Goal: Task Accomplishment & Management: Complete application form

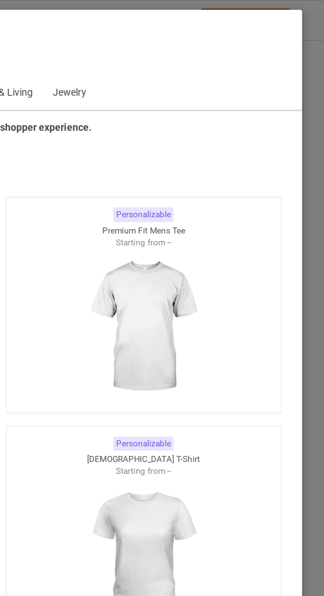
scroll to position [354, 0]
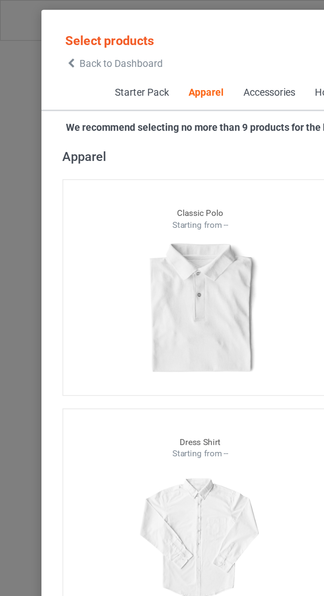
click at [33, 30] on icon at bounding box center [34, 29] width 6 height 5
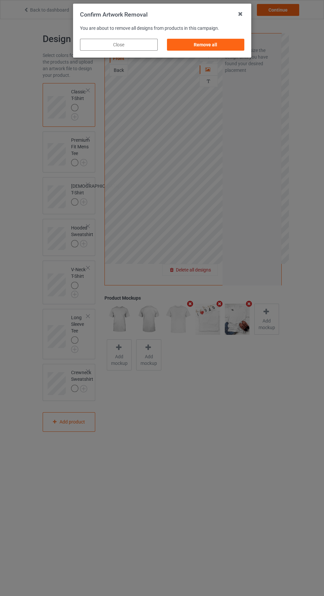
click at [213, 50] on div "Remove all" at bounding box center [206, 45] width 78 height 12
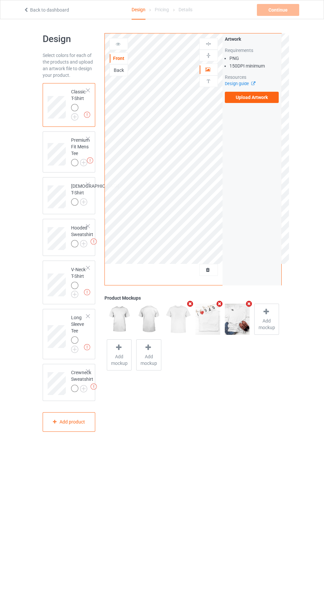
click at [261, 97] on label "Upload Artwork" at bounding box center [252, 97] width 54 height 11
click at [0, 0] on input "Upload Artwork" at bounding box center [0, 0] width 0 height 0
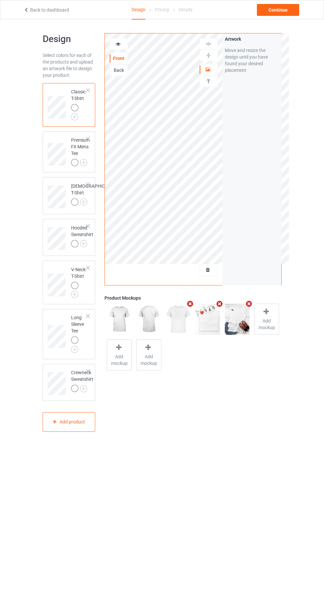
click at [0, 0] on img at bounding box center [0, 0] width 0 height 0
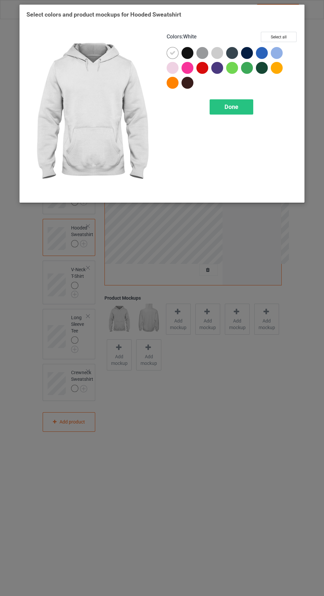
click at [240, 112] on div "Done" at bounding box center [232, 106] width 44 height 15
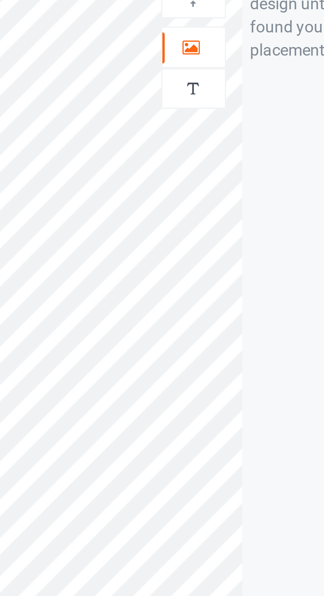
click at [209, 69] on icon at bounding box center [208, 68] width 6 height 5
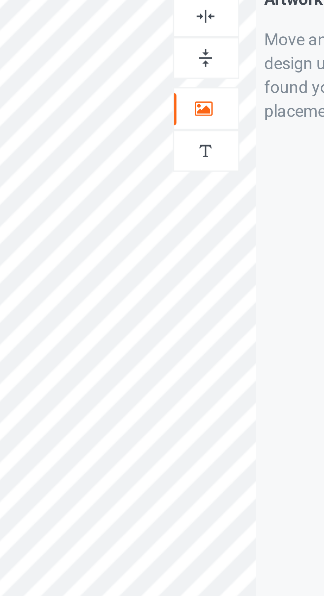
click at [209, 42] on img at bounding box center [208, 44] width 6 height 6
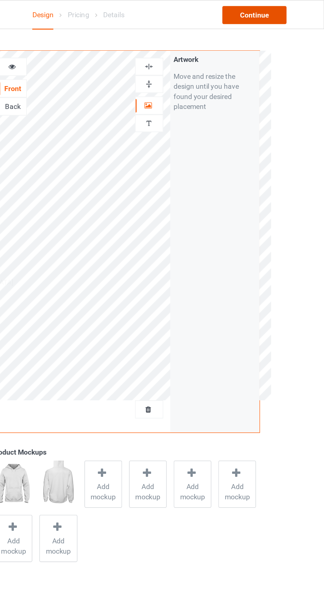
click at [276, 10] on div "Continue" at bounding box center [278, 10] width 42 height 12
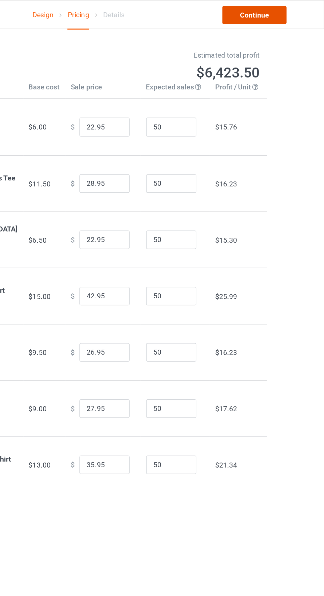
click at [285, 11] on link "Continue" at bounding box center [278, 10] width 42 height 12
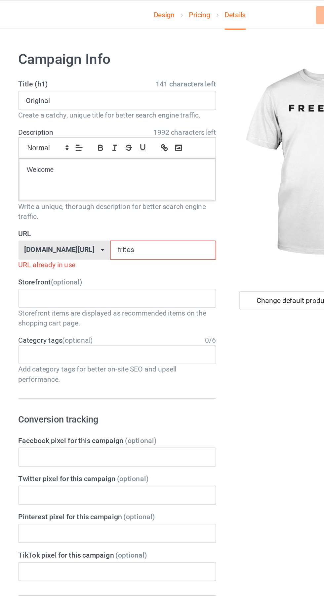
click at [125, 165] on input "fritos" at bounding box center [138, 164] width 70 height 13
type input "frs"
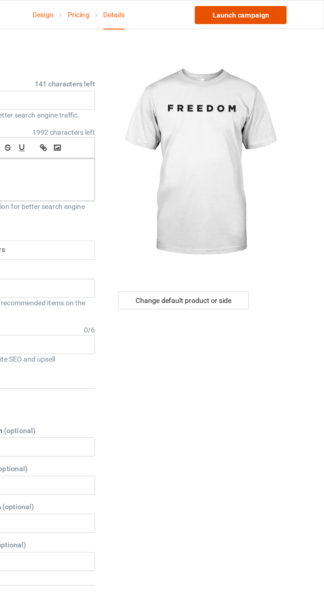
click at [283, 11] on link "Launch campaign" at bounding box center [269, 10] width 61 height 12
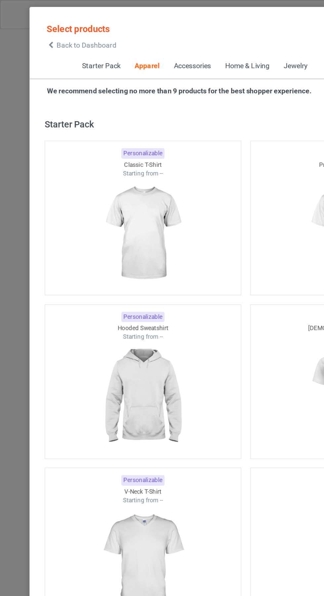
scroll to position [354, 0]
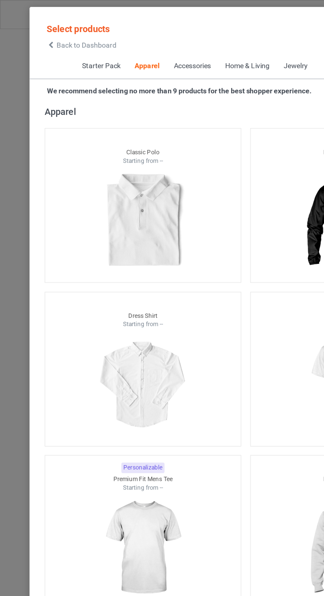
click at [33, 30] on icon at bounding box center [34, 29] width 6 height 5
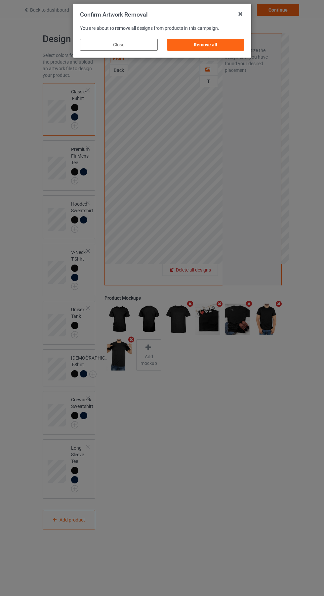
click at [207, 46] on div "Remove all" at bounding box center [206, 45] width 78 height 12
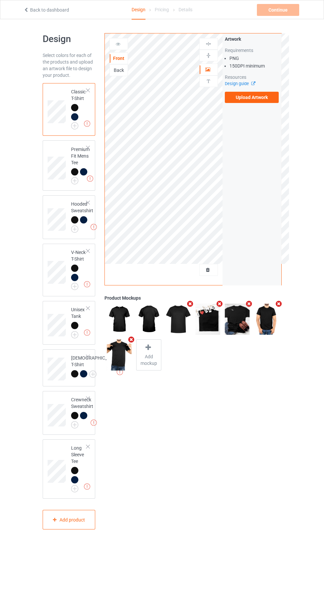
click at [264, 97] on label "Upload Artwork" at bounding box center [252, 97] width 54 height 11
click at [0, 0] on input "Upload Artwork" at bounding box center [0, 0] width 0 height 0
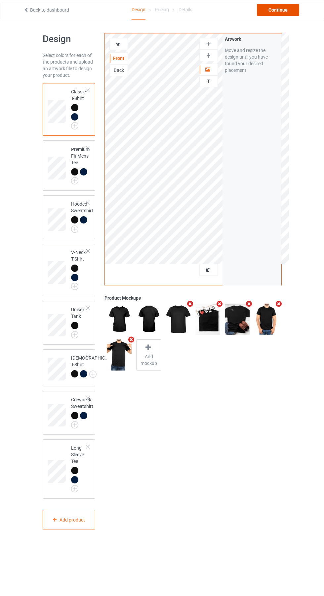
click at [284, 16] on div "Continue" at bounding box center [278, 10] width 42 height 12
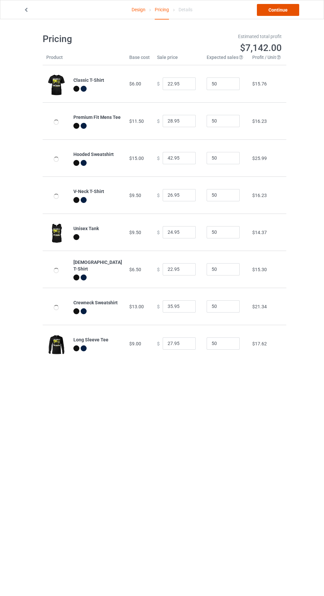
click at [285, 10] on link "Continue" at bounding box center [278, 10] width 42 height 12
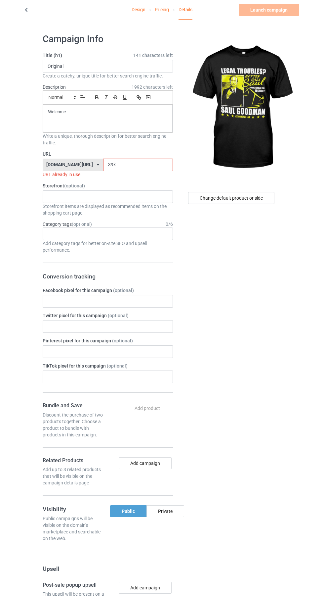
click at [134, 165] on input "39k" at bounding box center [138, 164] width 70 height 13
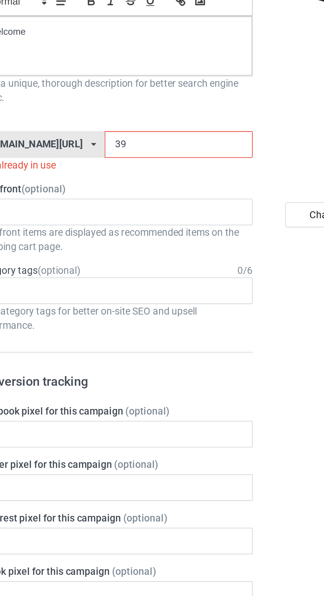
type input "3"
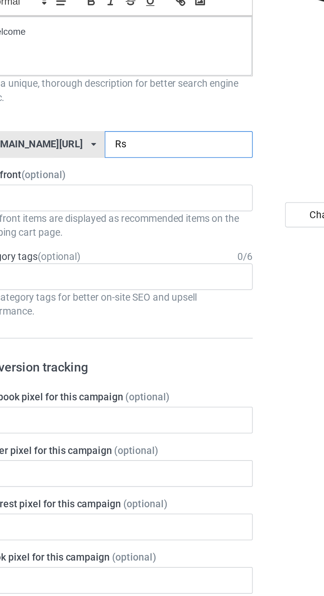
type input "Rsi"
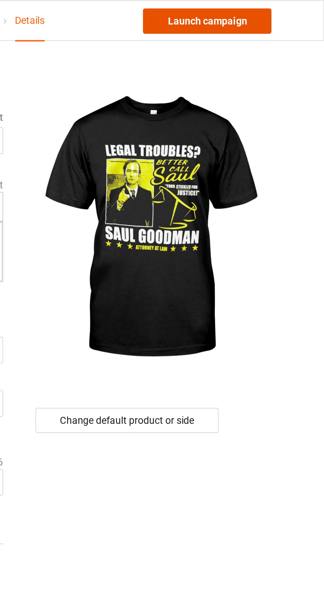
click at [278, 7] on link "Launch campaign" at bounding box center [269, 10] width 61 height 12
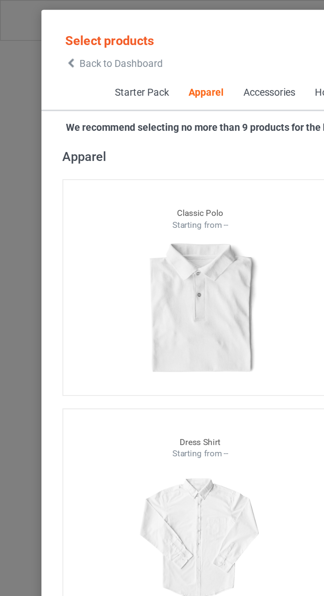
click at [44, 32] on span "Back to Dashboard" at bounding box center [56, 29] width 39 height 5
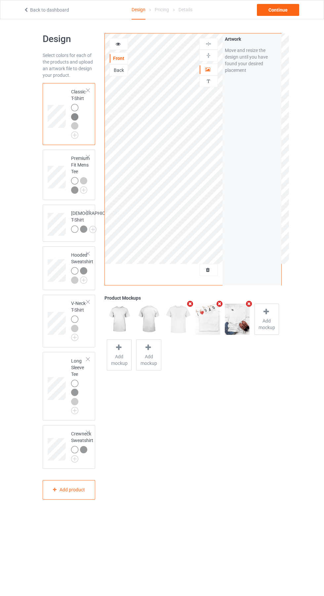
click at [213, 268] on div at bounding box center [209, 269] width 18 height 7
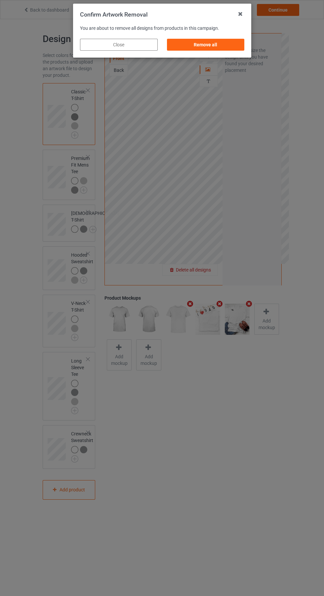
click at [205, 45] on div "Remove all" at bounding box center [206, 45] width 78 height 12
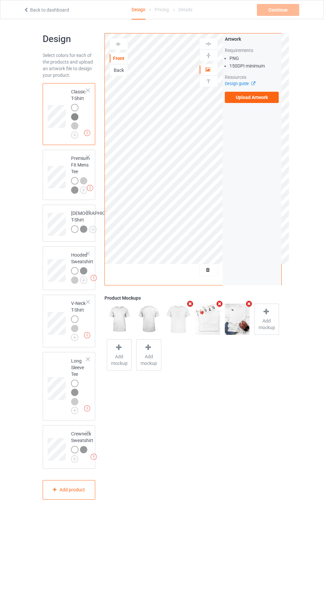
click at [263, 99] on label "Upload Artwork" at bounding box center [252, 97] width 54 height 11
click at [0, 0] on input "Upload Artwork" at bounding box center [0, 0] width 0 height 0
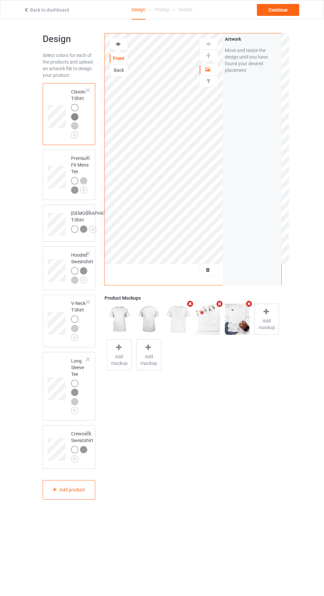
click at [0, 0] on img at bounding box center [0, 0] width 0 height 0
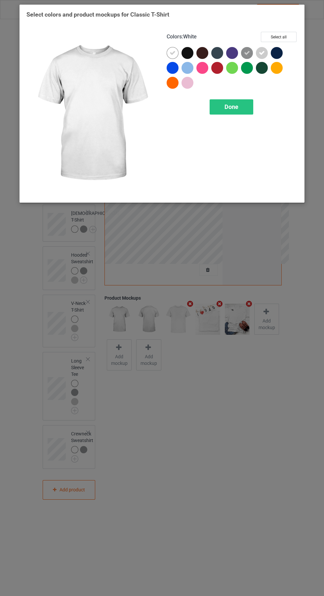
click at [195, 83] on div at bounding box center [189, 84] width 15 height 15
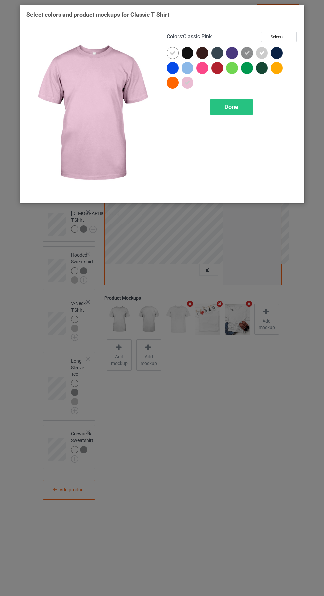
click at [244, 110] on div "Done" at bounding box center [232, 106] width 44 height 15
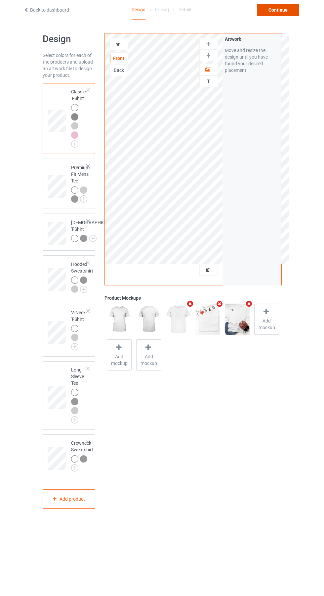
click at [285, 9] on div "Continue" at bounding box center [278, 10] width 42 height 12
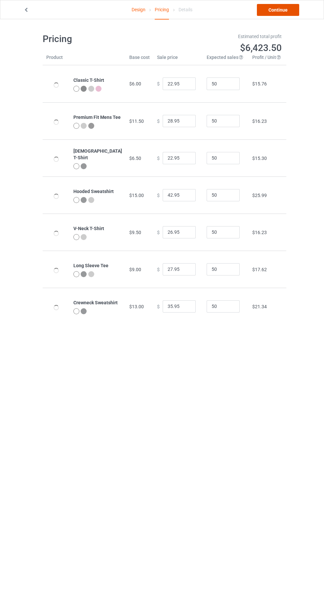
click at [287, 10] on link "Continue" at bounding box center [278, 10] width 42 height 12
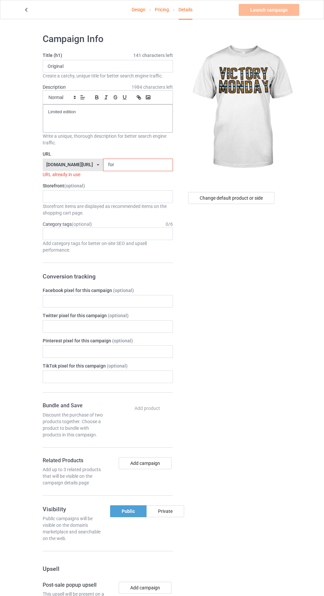
click at [125, 165] on input "for" at bounding box center [138, 164] width 70 height 13
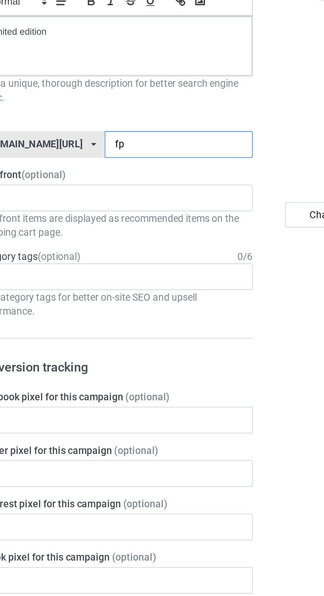
type input "fph"
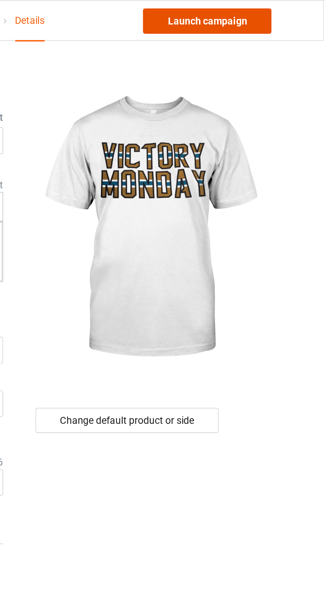
click at [284, 12] on link "Launch campaign" at bounding box center [269, 10] width 61 height 12
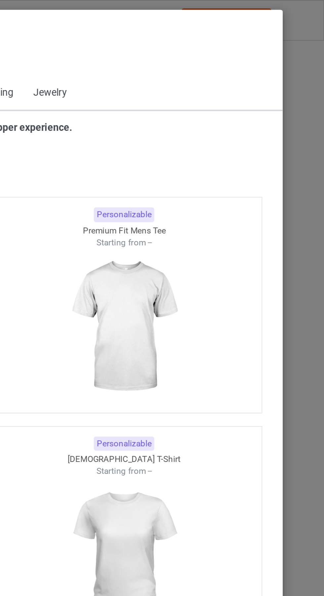
scroll to position [354, 0]
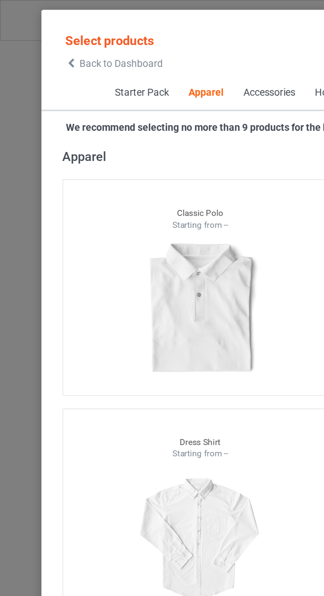
click at [33, 30] on icon at bounding box center [34, 29] width 6 height 5
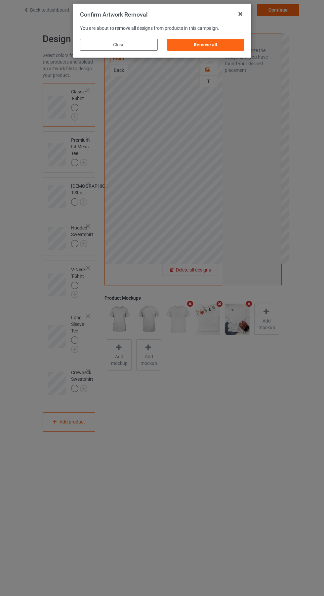
click at [211, 45] on div "Remove all" at bounding box center [206, 45] width 78 height 12
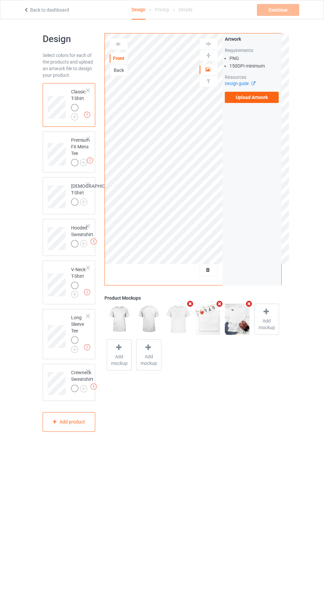
click at [262, 97] on label "Upload Artwork" at bounding box center [252, 97] width 54 height 11
click at [0, 0] on input "Upload Artwork" at bounding box center [0, 0] width 0 height 0
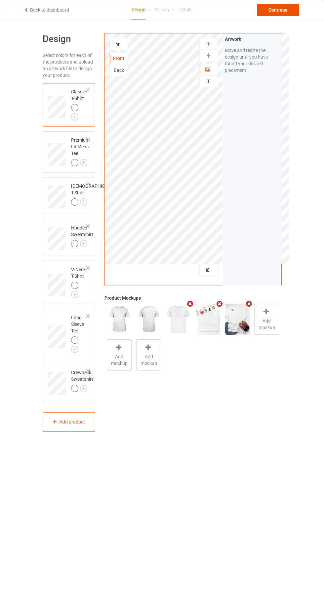
click at [289, 15] on div "Continue" at bounding box center [278, 10] width 42 height 12
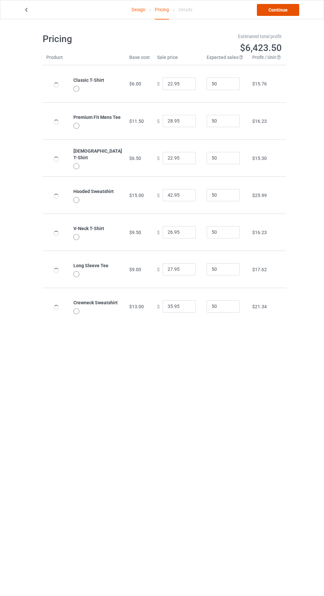
click at [287, 10] on link "Continue" at bounding box center [278, 10] width 42 height 12
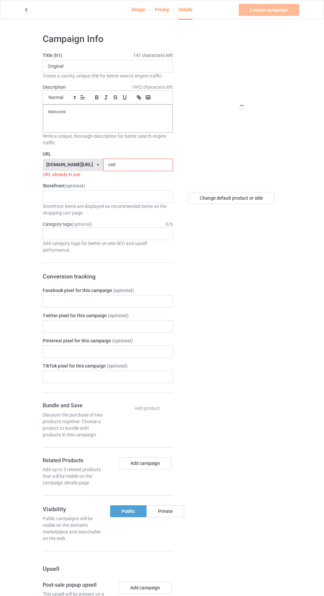
click at [141, 163] on input "ced" at bounding box center [138, 164] width 70 height 13
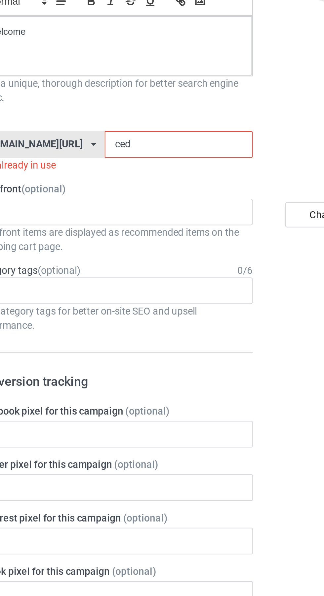
type input "ce"
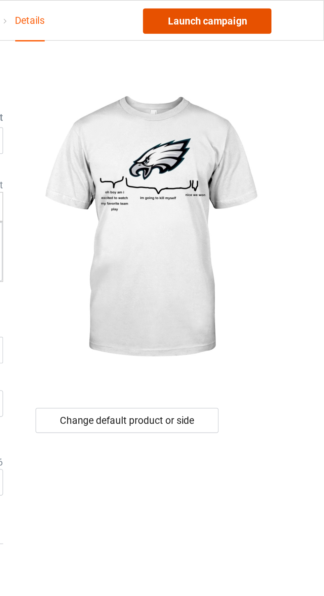
click at [279, 12] on link "Launch campaign" at bounding box center [269, 10] width 61 height 12
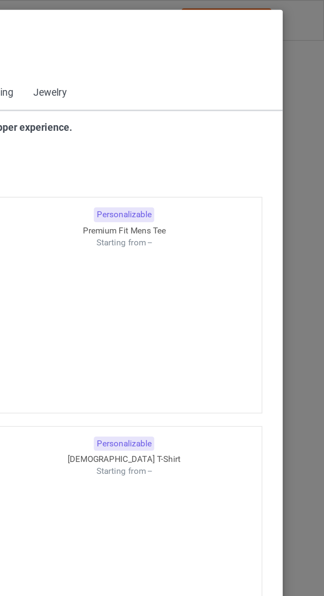
scroll to position [354, 0]
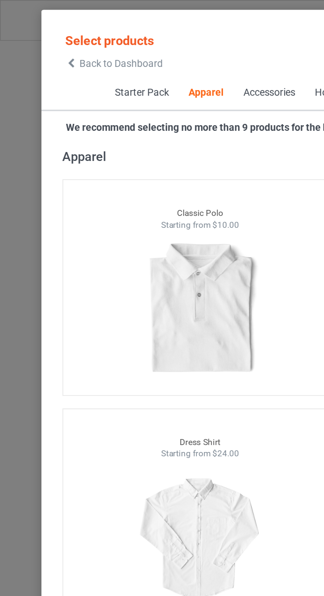
click at [38, 30] on span "Back to Dashboard" at bounding box center [56, 29] width 39 height 5
